Goal: Download file/media

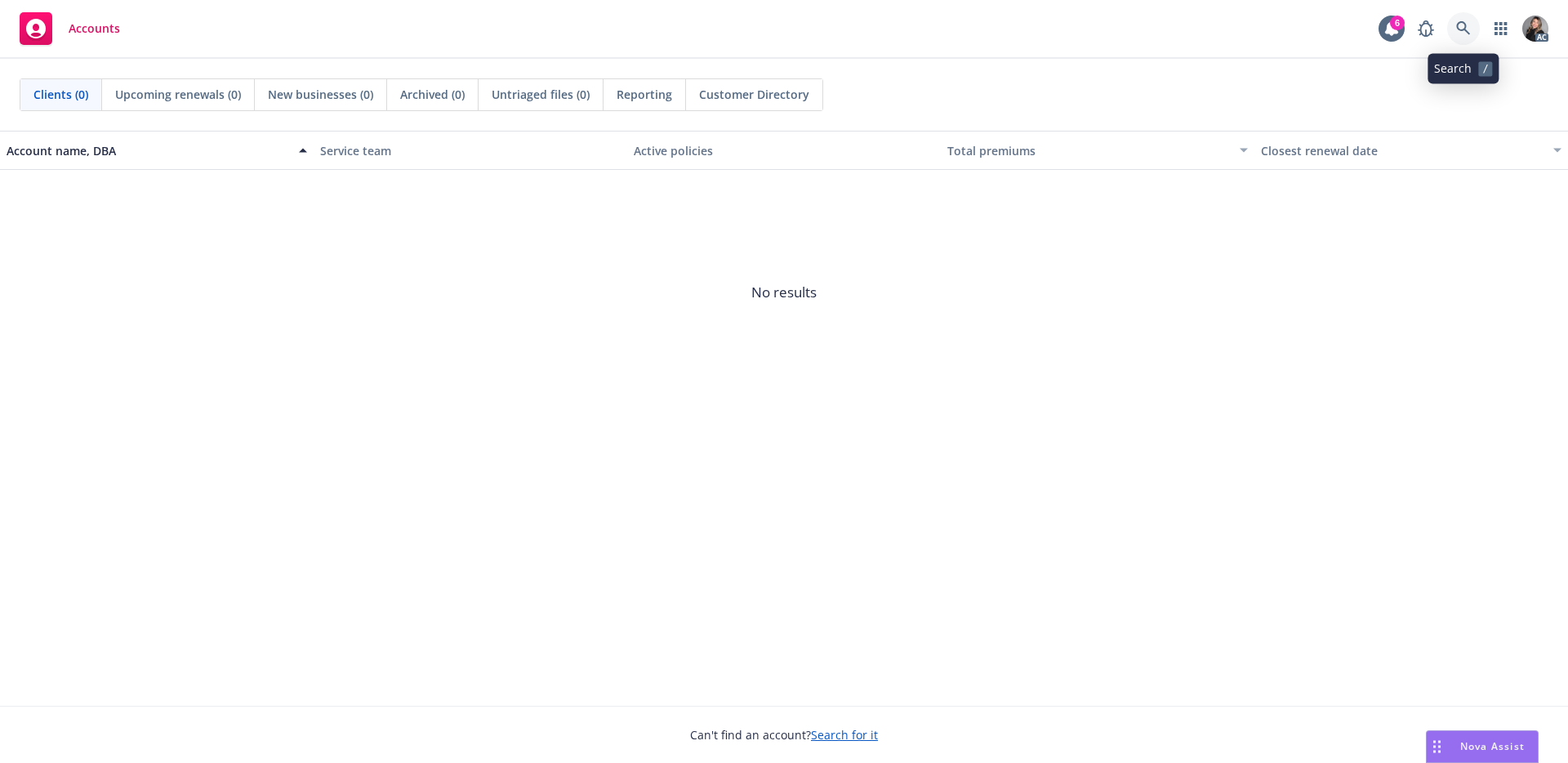
click at [1463, 33] on icon at bounding box center [1463, 28] width 14 height 14
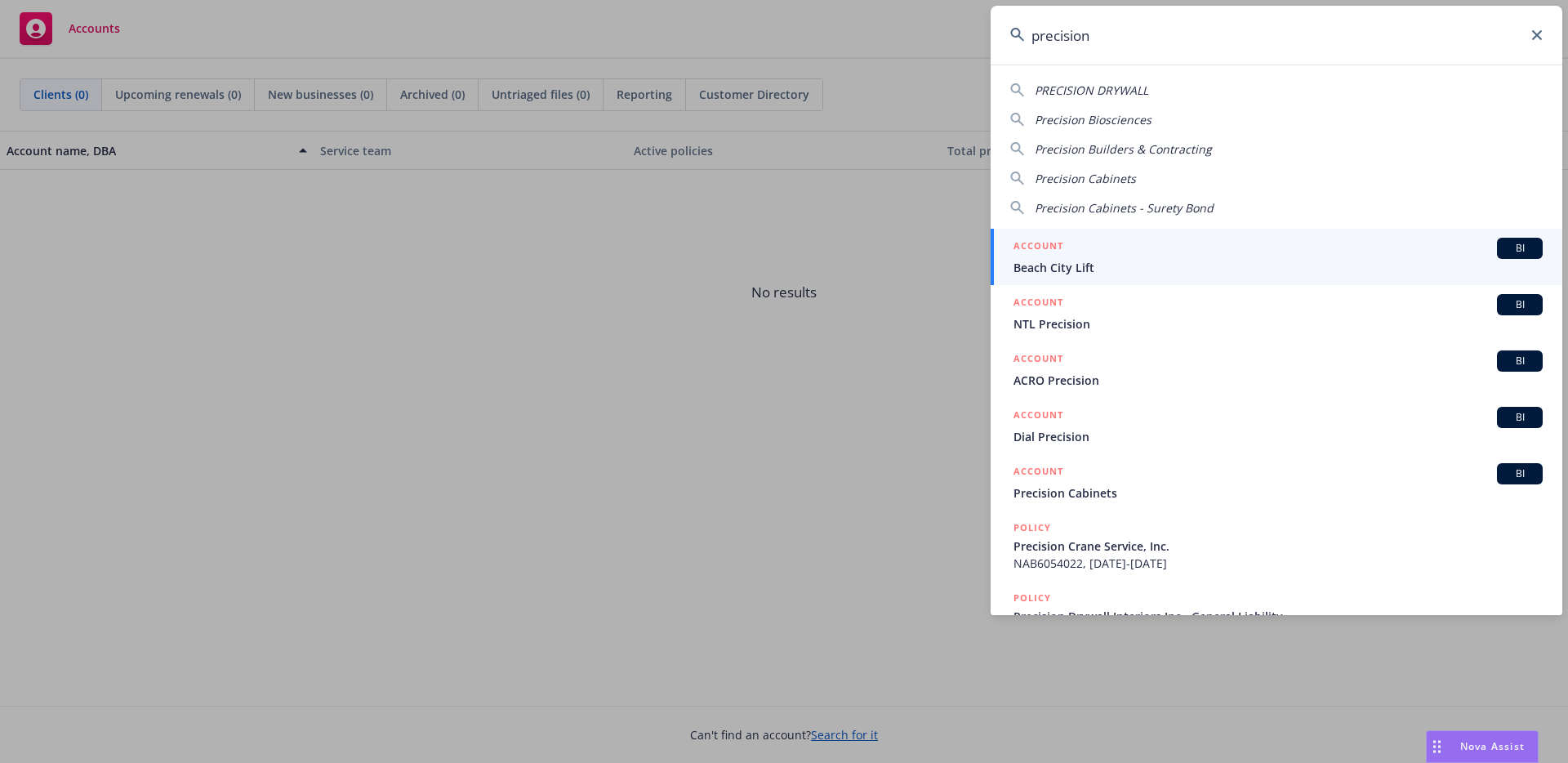
click at [1155, 91] on div "PRECISION DRYWALL" at bounding box center [1277, 91] width 533 height 17
type input "PRECISION DRYWALL"
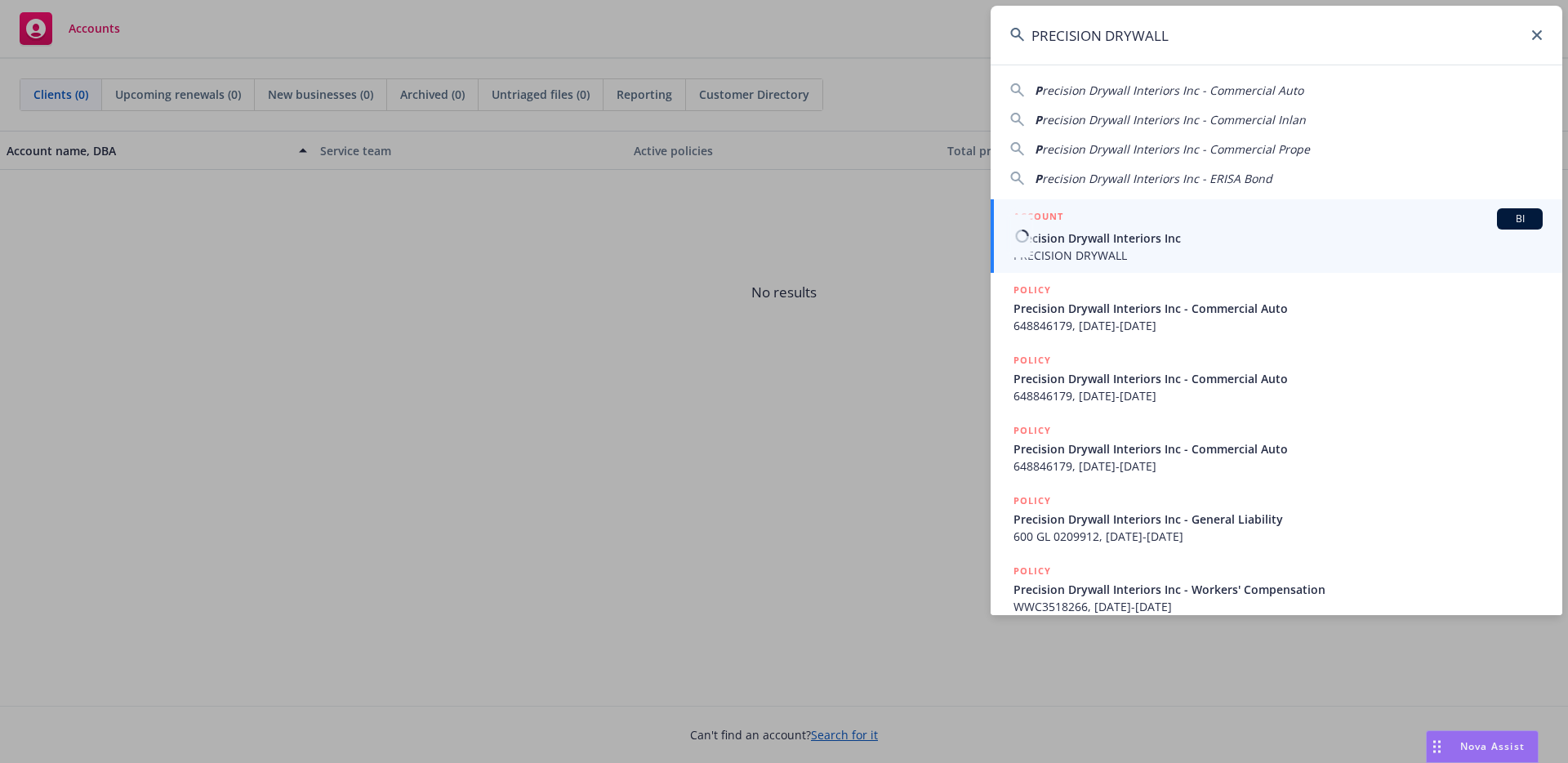
click at [1129, 224] on div "ACCOUNT BI" at bounding box center [1278, 219] width 529 height 21
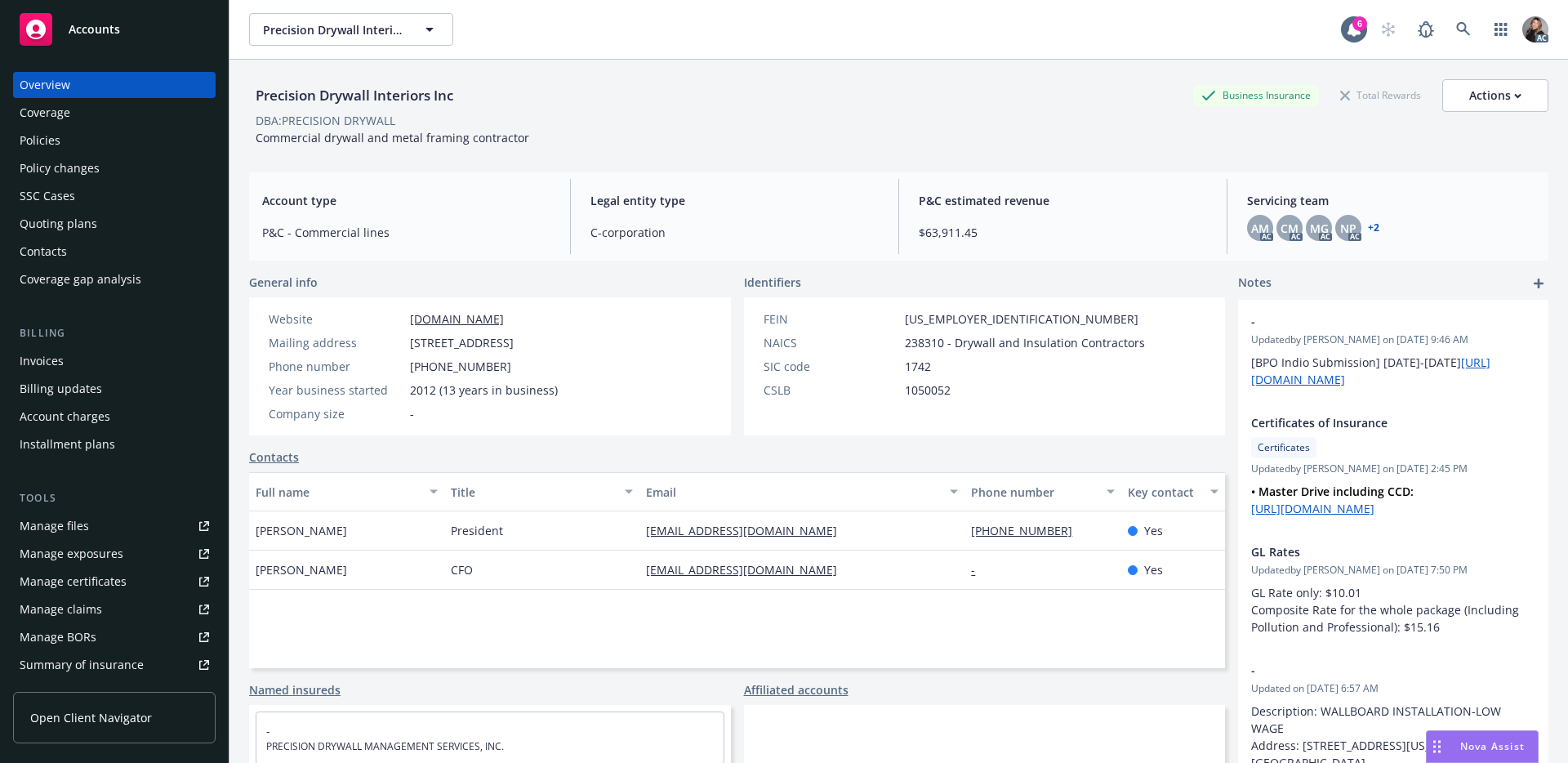
click at [97, 604] on div "Manage claims" at bounding box center [61, 608] width 82 height 26
click at [77, 133] on div "Policies" at bounding box center [115, 139] width 189 height 26
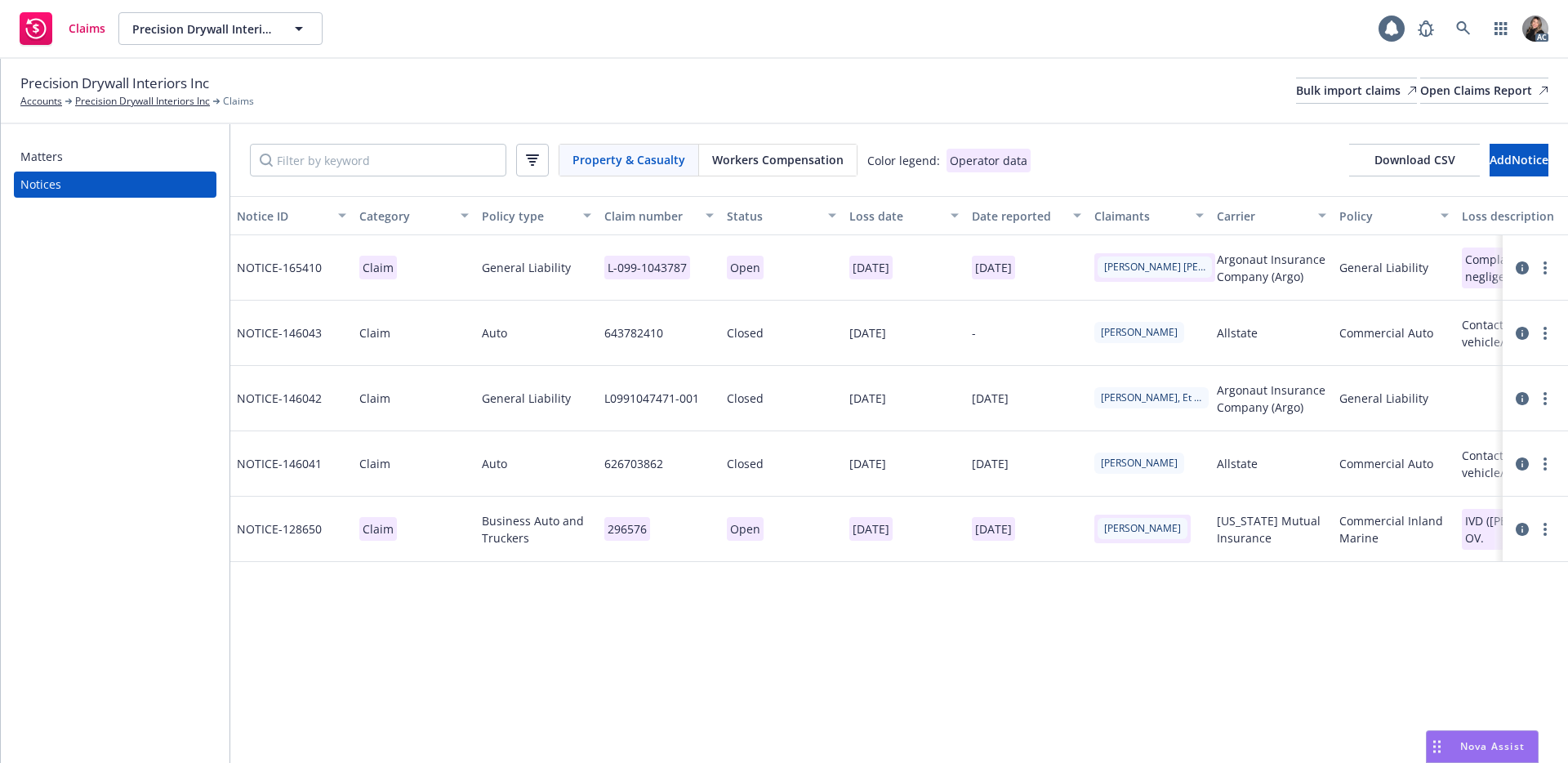
click at [759, 172] on div "Workers Compensation" at bounding box center [777, 159] width 158 height 31
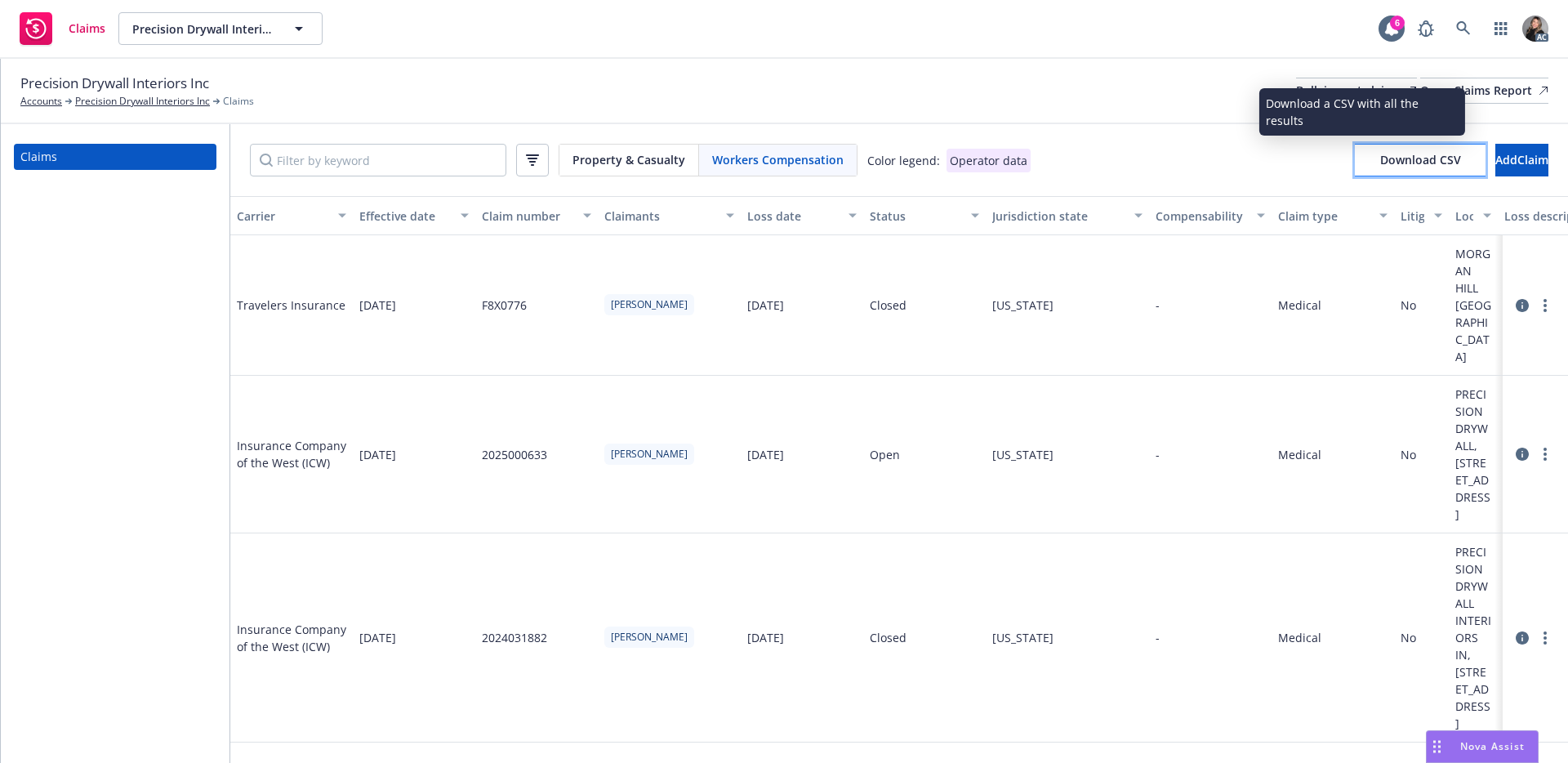
click at [1380, 160] on span "Download CSV" at bounding box center [1420, 159] width 81 height 15
